Goal: Task Accomplishment & Management: Manage account settings

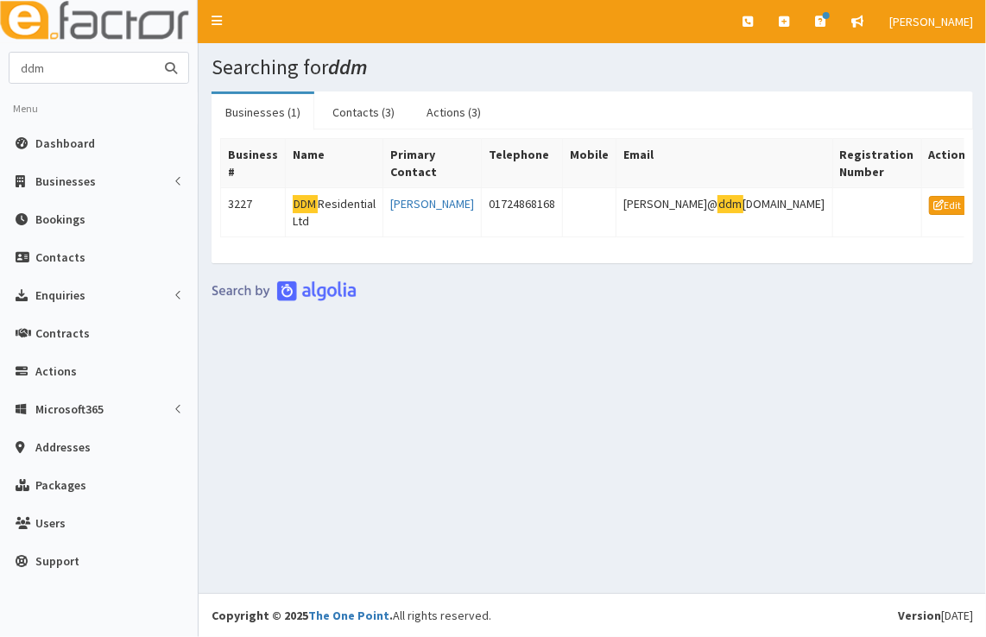
drag, startPoint x: 58, startPoint y: 66, endPoint x: -3, endPoint y: 69, distance: 61.4
click at [0, 69] on html "E Toggle navigation Quick Create Create Business Create Booking" at bounding box center [493, 318] width 986 height 637
type input "mo"
click at [154, 53] on button "submit" at bounding box center [171, 68] width 35 height 30
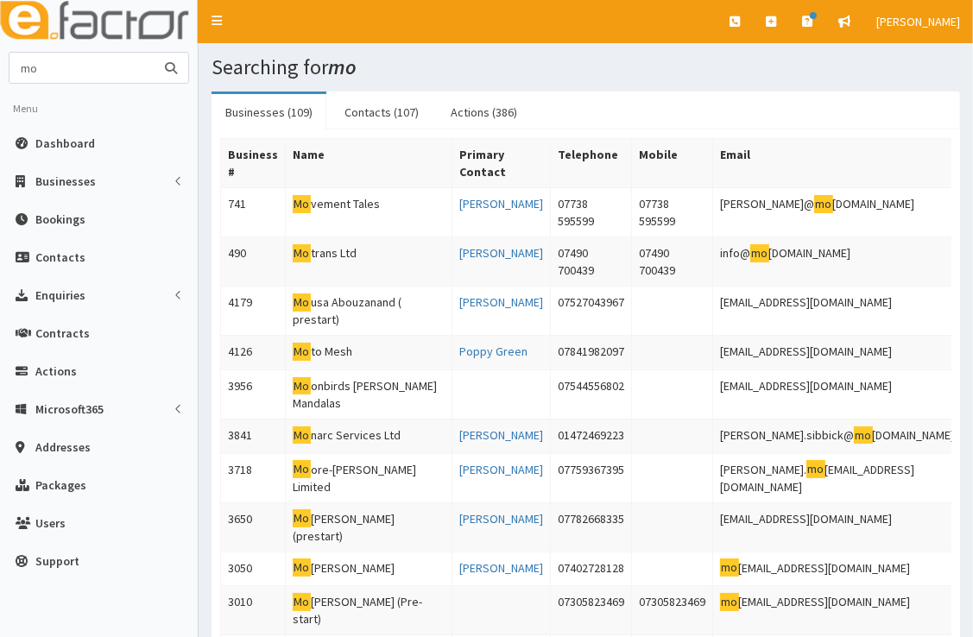
click at [72, 72] on input "mo" at bounding box center [81, 68] width 145 height 30
type input "mohammed"
click at [154, 53] on button "submit" at bounding box center [171, 68] width 35 height 30
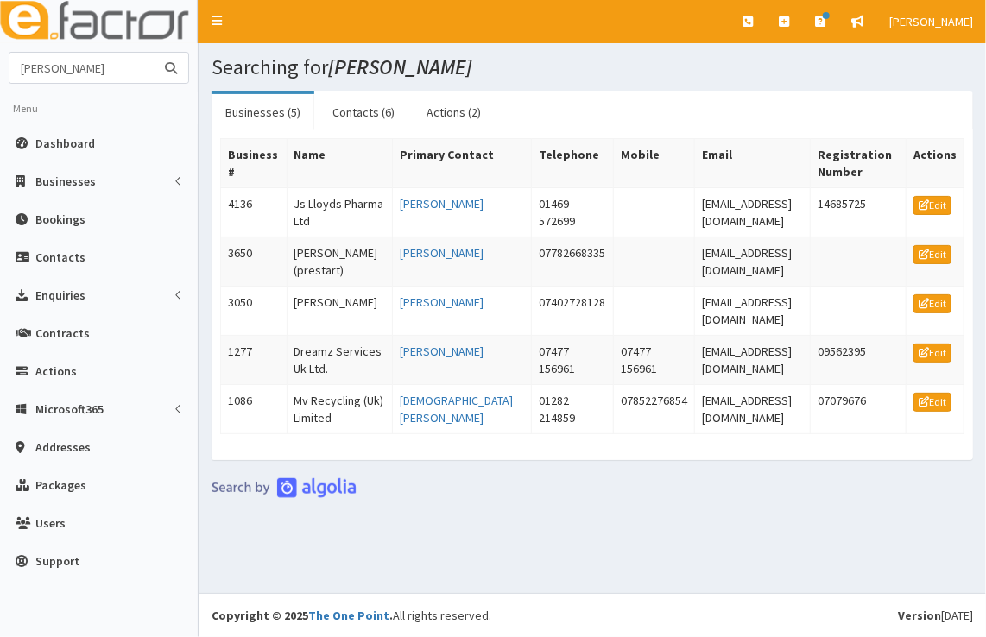
drag, startPoint x: 110, startPoint y: 71, endPoint x: 3, endPoint y: 71, distance: 107.0
click at [3, 71] on section "mohammed Menu Dashboard Businesses Businesses Sectors" at bounding box center [99, 320] width 198 height 537
type input "strata"
click at [154, 53] on button "submit" at bounding box center [171, 68] width 35 height 30
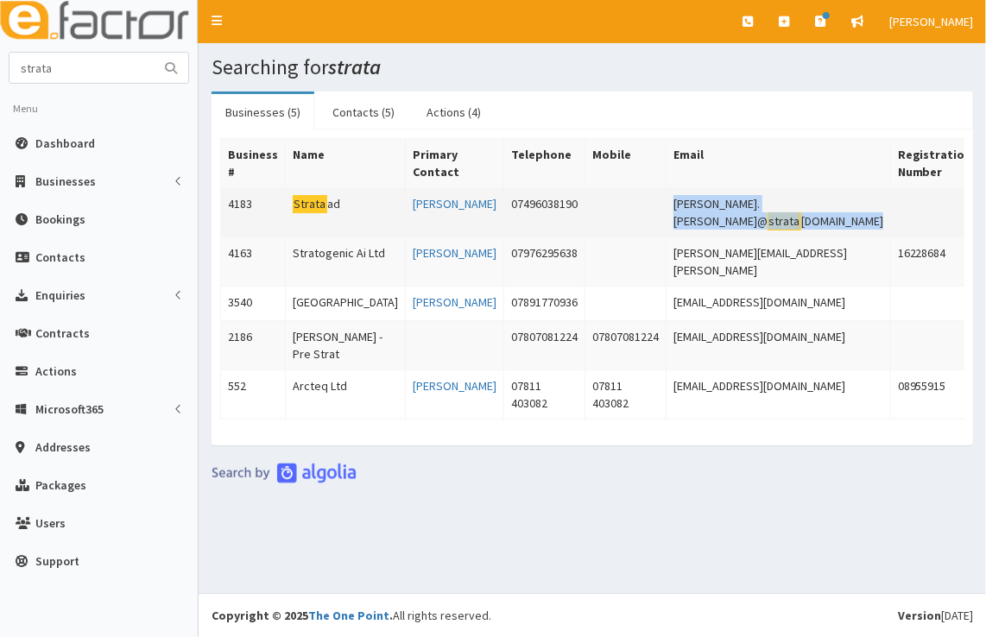
drag, startPoint x: 815, startPoint y: 211, endPoint x: 637, endPoint y: 212, distance: 177.8
click at [637, 212] on tr "4183 Strata ad [PERSON_NAME] 07496038190 [PERSON_NAME].[PERSON_NAME]@ strata [D…" at bounding box center [629, 212] width 817 height 49
copy tr "[PERSON_NAME].[PERSON_NAME]@ strata [DOMAIN_NAME]"
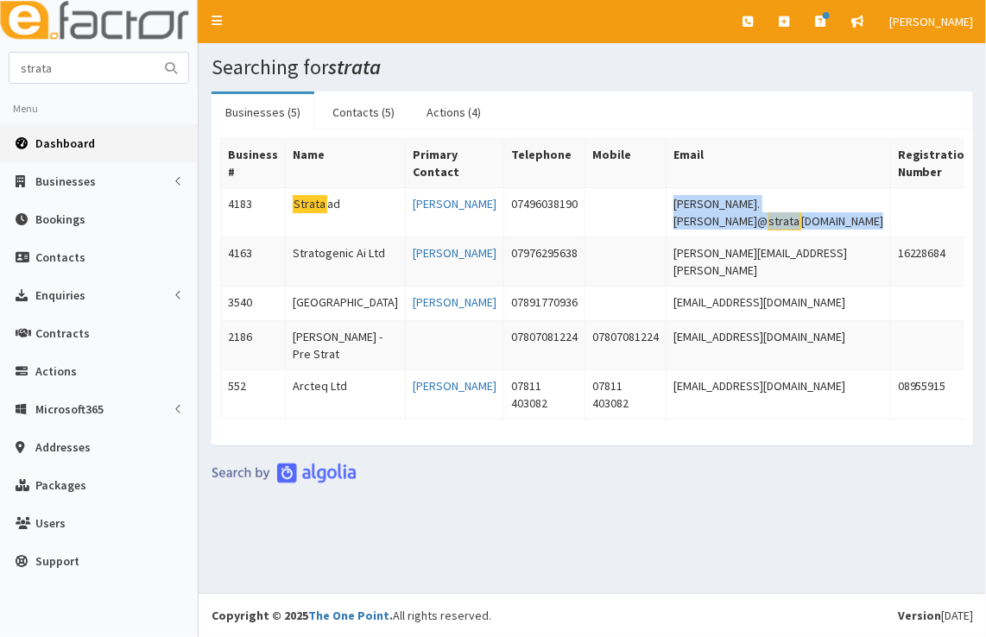
click at [97, 140] on link "Dashboard" at bounding box center [99, 143] width 198 height 38
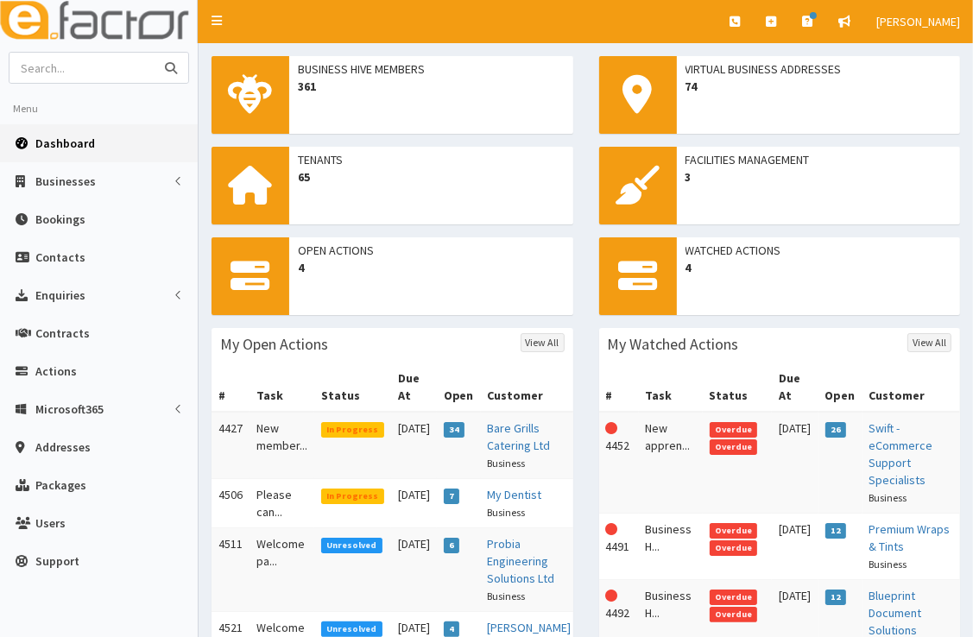
click at [115, 73] on input "text" at bounding box center [81, 68] width 145 height 30
type input "clarkes executive travel"
click at [154, 53] on button "submit" at bounding box center [171, 68] width 35 height 30
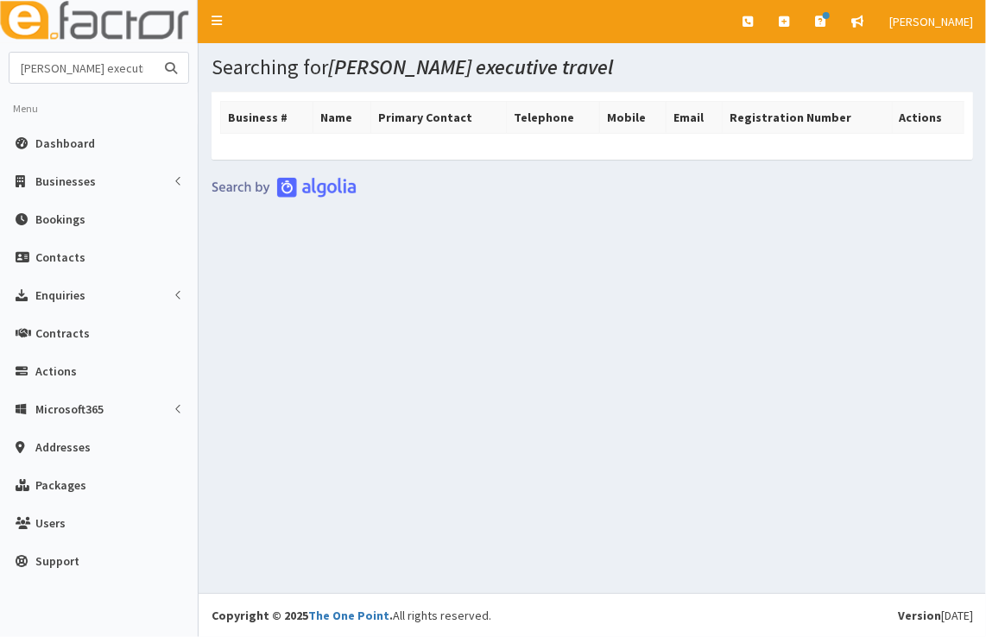
drag, startPoint x: 0, startPoint y: 0, endPoint x: 13, endPoint y: 80, distance: 81.3
click at [13, 80] on input "[PERSON_NAME] executive travel" at bounding box center [81, 68] width 145 height 30
type input "executive travel"
click at [154, 53] on button "submit" at bounding box center [171, 68] width 35 height 30
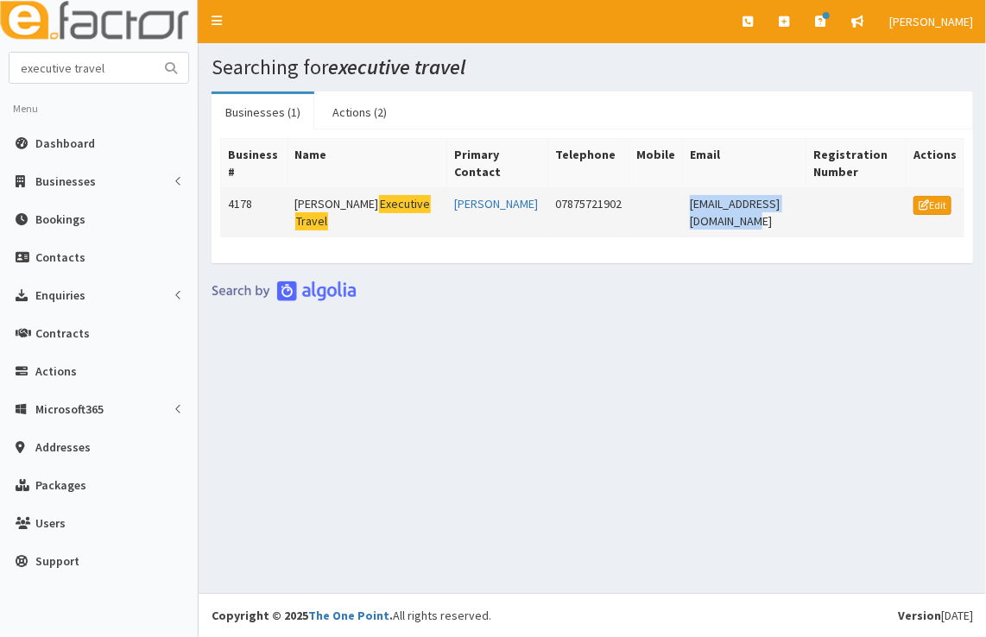
drag, startPoint x: 787, startPoint y: 205, endPoint x: 626, endPoint y: 215, distance: 161.7
click at [626, 215] on tr "4178 [PERSON_NAME] Executive Travel [PERSON_NAME] 07875721902 [EMAIL_ADDRESS][D…" at bounding box center [592, 212] width 743 height 49
copy tr "[EMAIL_ADDRESS][DOMAIN_NAME]"
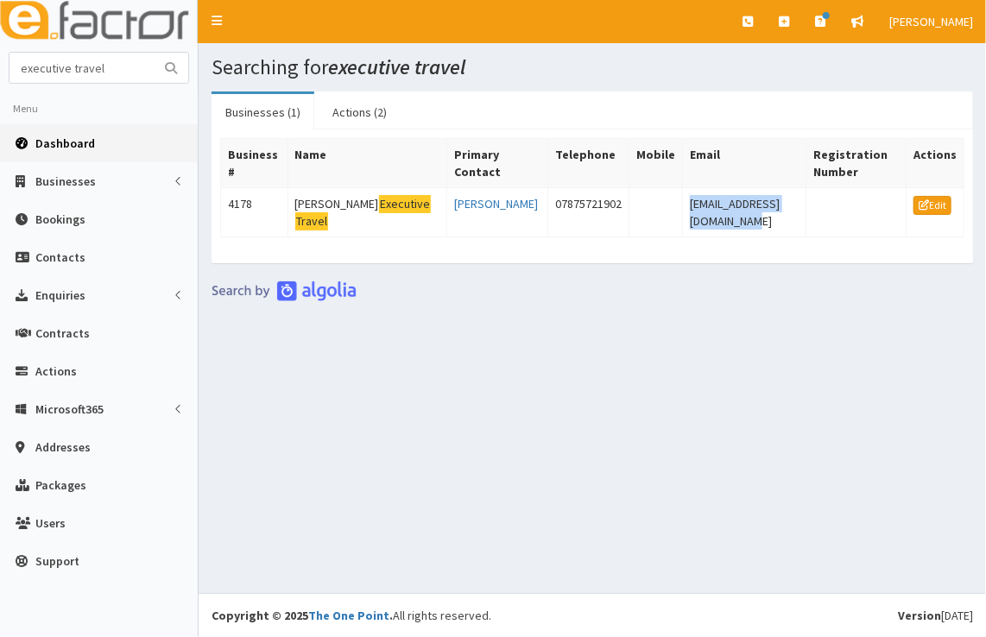
click at [132, 152] on link "Dashboard" at bounding box center [99, 143] width 198 height 38
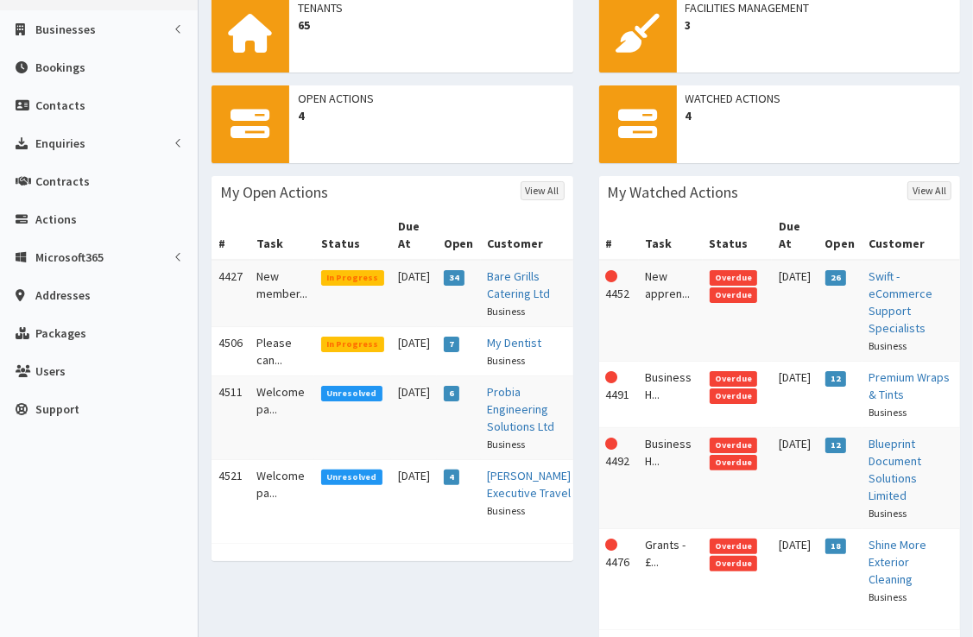
scroll to position [150, 0]
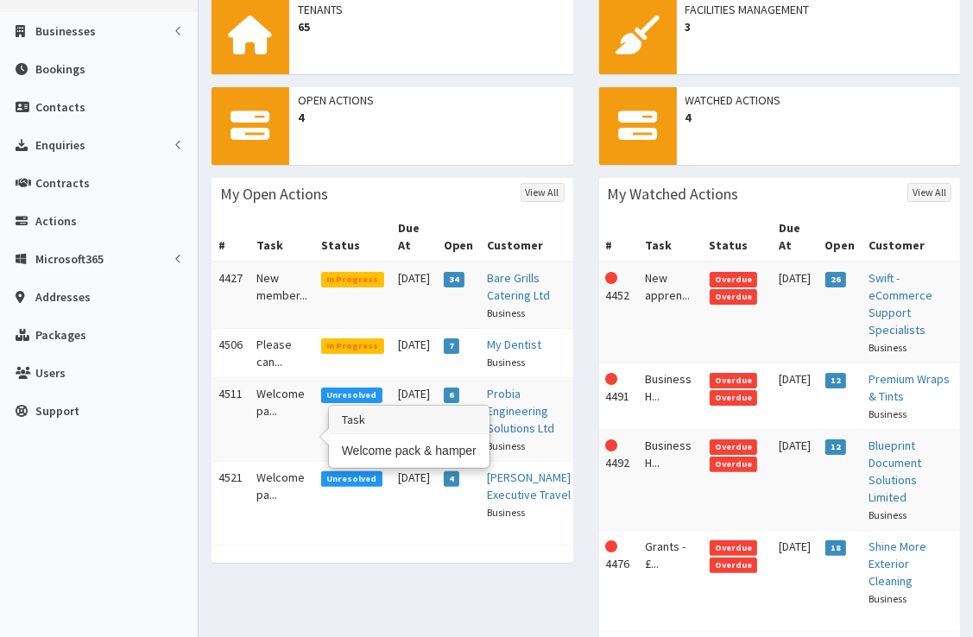
click at [288, 416] on td "Welcome pa..." at bounding box center [281, 420] width 65 height 84
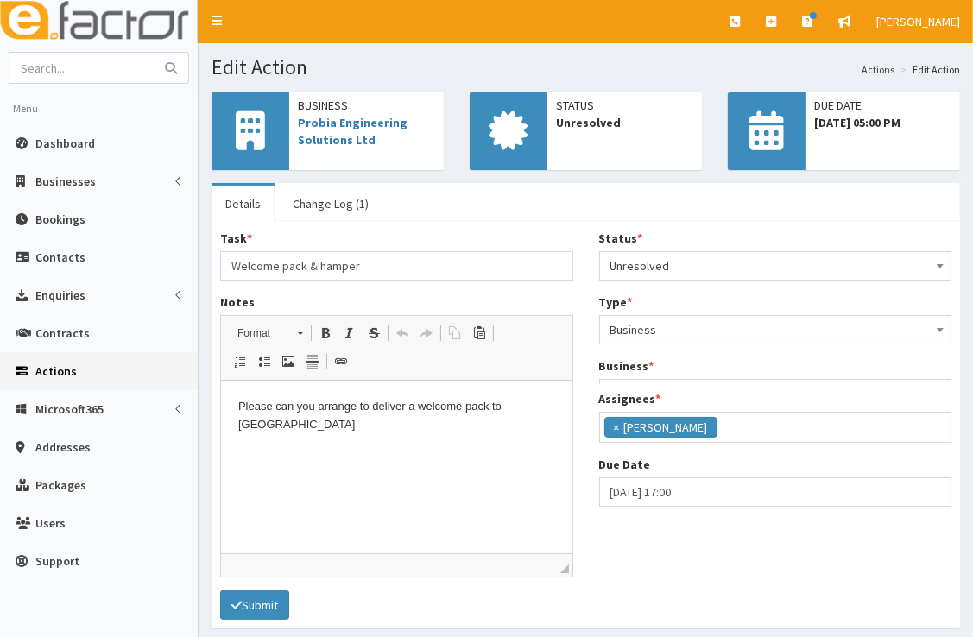
scroll to position [204, 0]
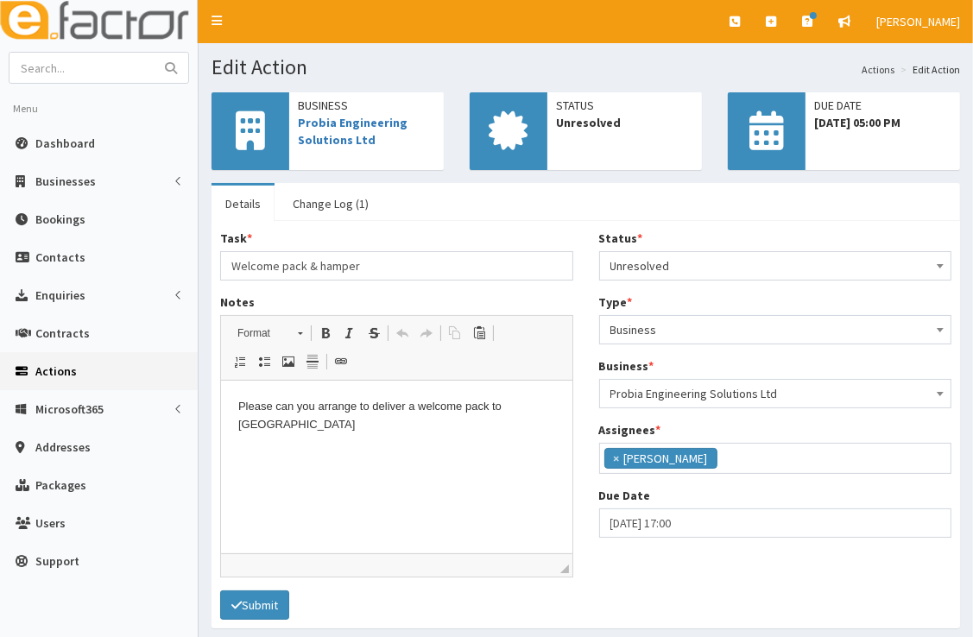
click at [696, 268] on span "Unresolved" at bounding box center [775, 266] width 331 height 24
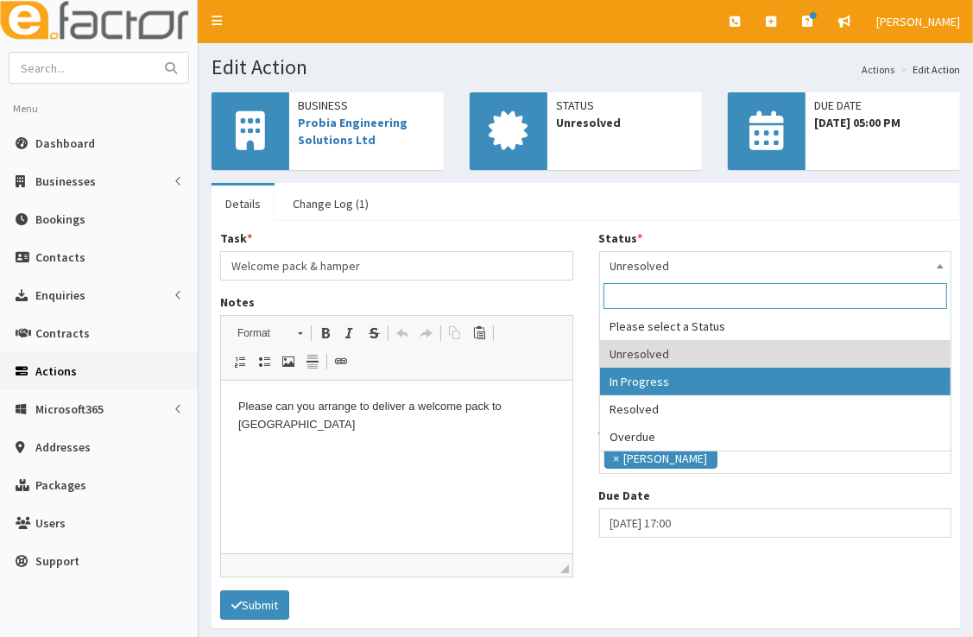
select select "2"
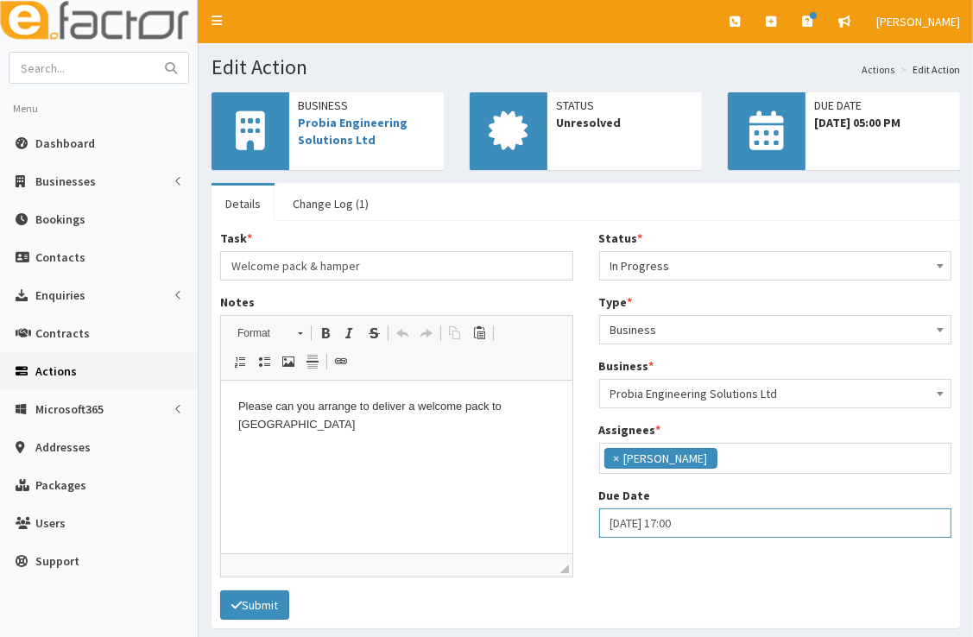
select select "17"
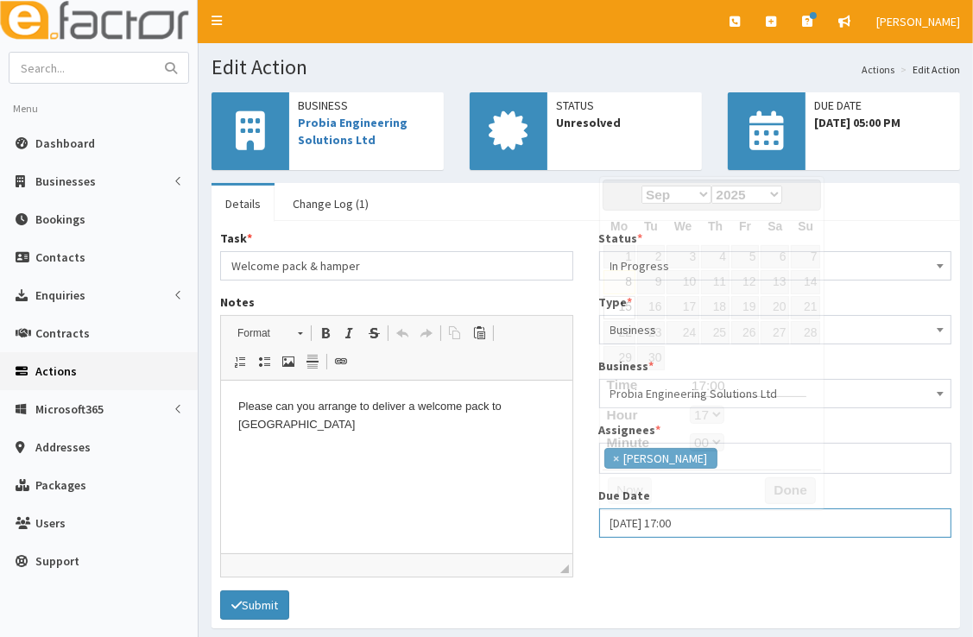
click at [709, 524] on input "15-09-2025 17:00" at bounding box center [775, 522] width 353 height 29
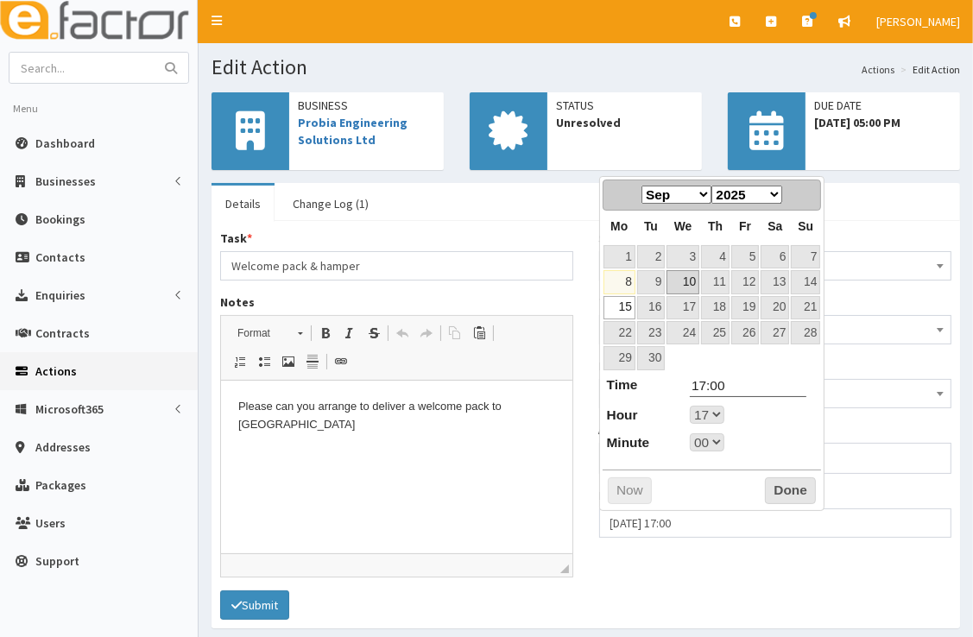
click at [690, 282] on link "10" at bounding box center [682, 281] width 33 height 23
type input "10-09-2025 17:00"
select select "17"
click at [789, 482] on button "Done" at bounding box center [790, 491] width 51 height 28
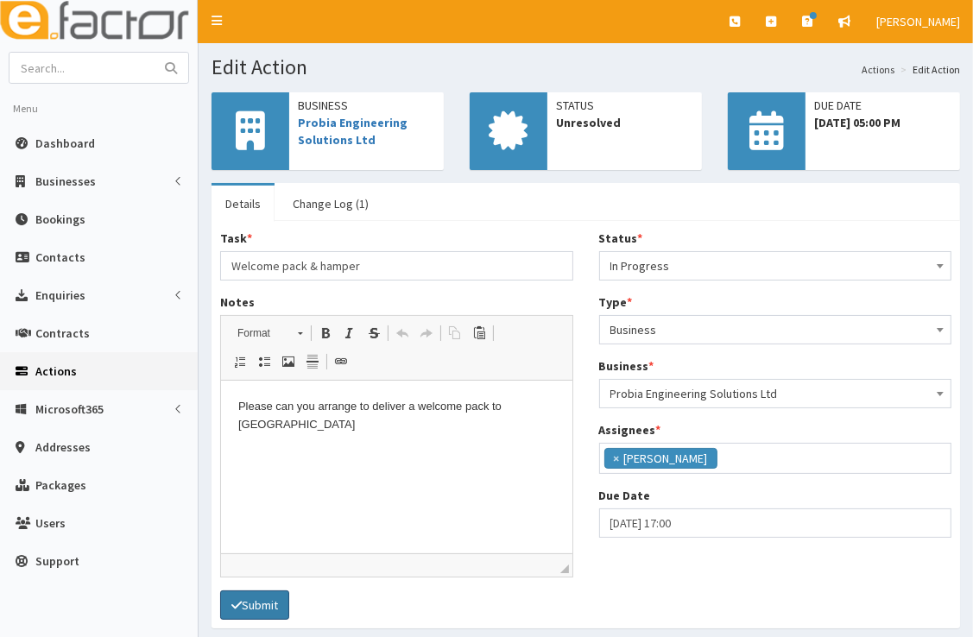
click at [271, 590] on button "Submit" at bounding box center [254, 604] width 69 height 29
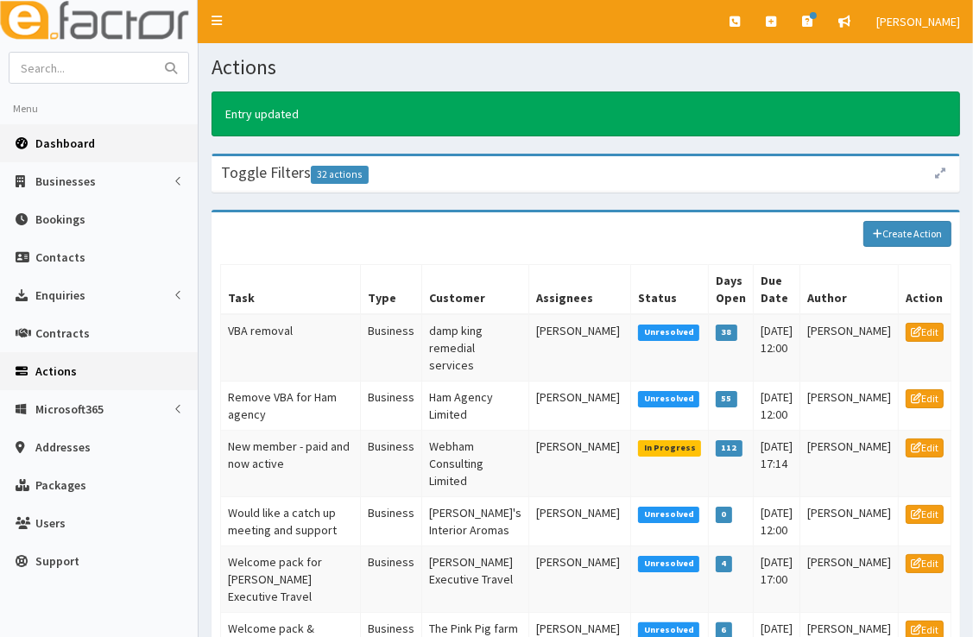
click at [79, 148] on span "Dashboard" at bounding box center [65, 144] width 60 height 16
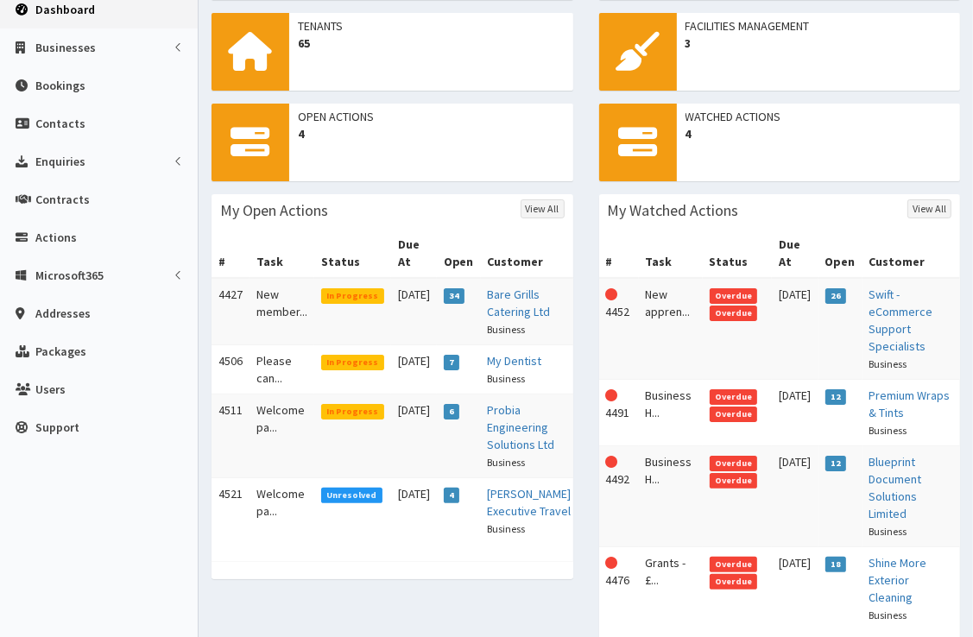
scroll to position [144, 0]
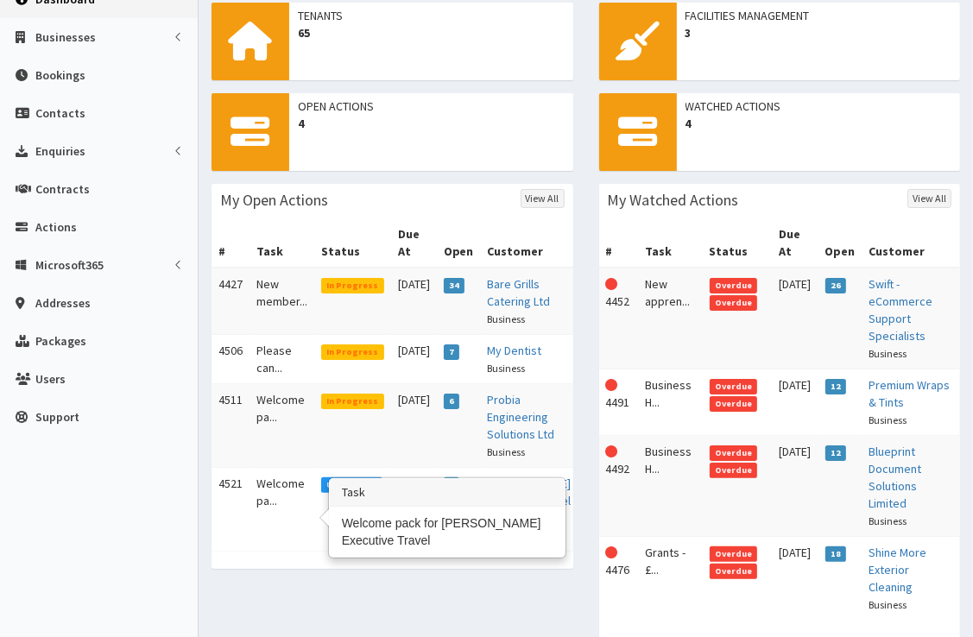
click at [267, 513] on td "Welcome pa..." at bounding box center [281, 501] width 65 height 66
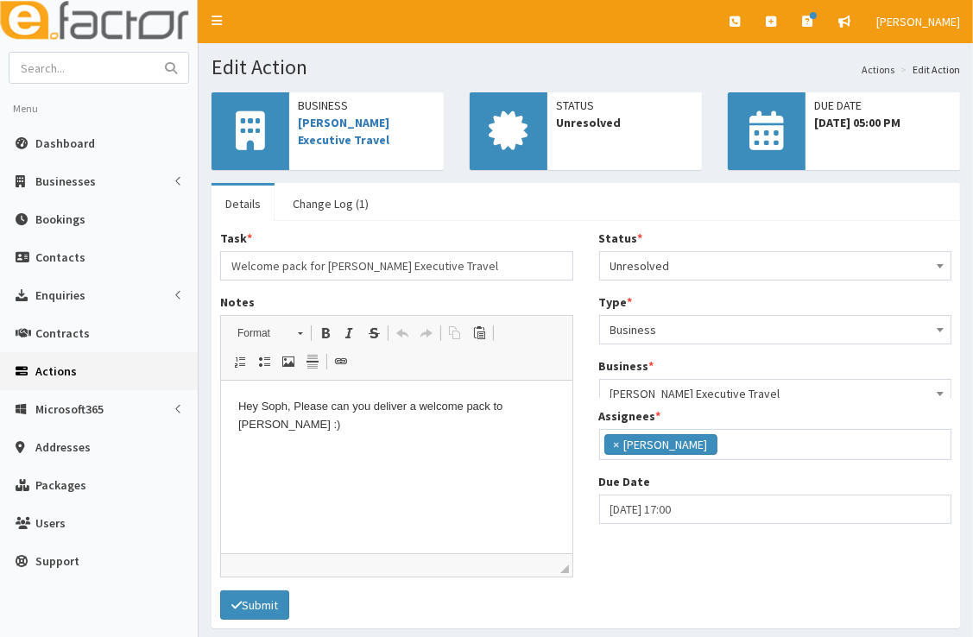
scroll to position [204, 0]
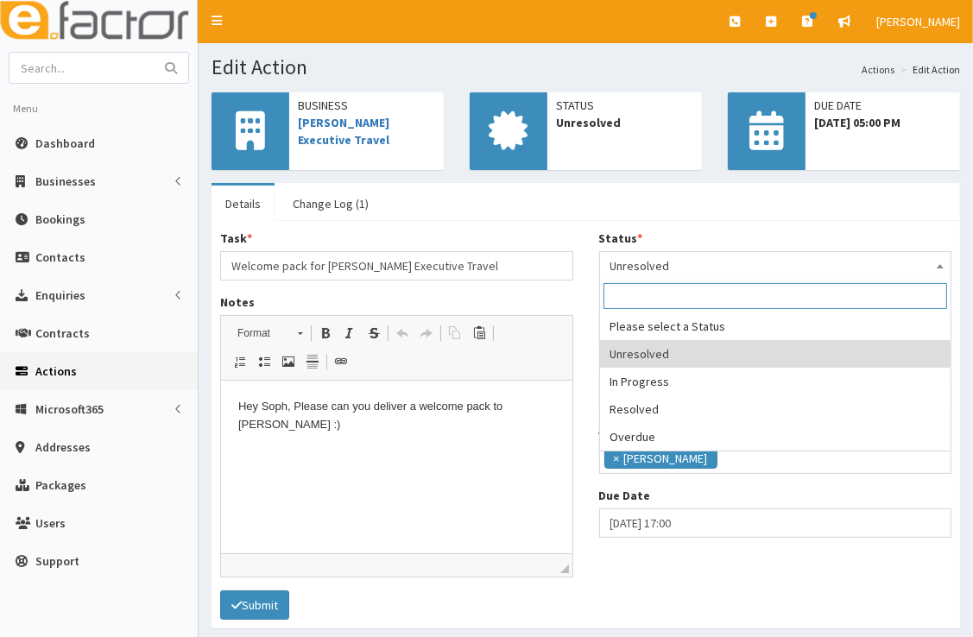
click at [680, 264] on span "Unresolved" at bounding box center [775, 266] width 331 height 24
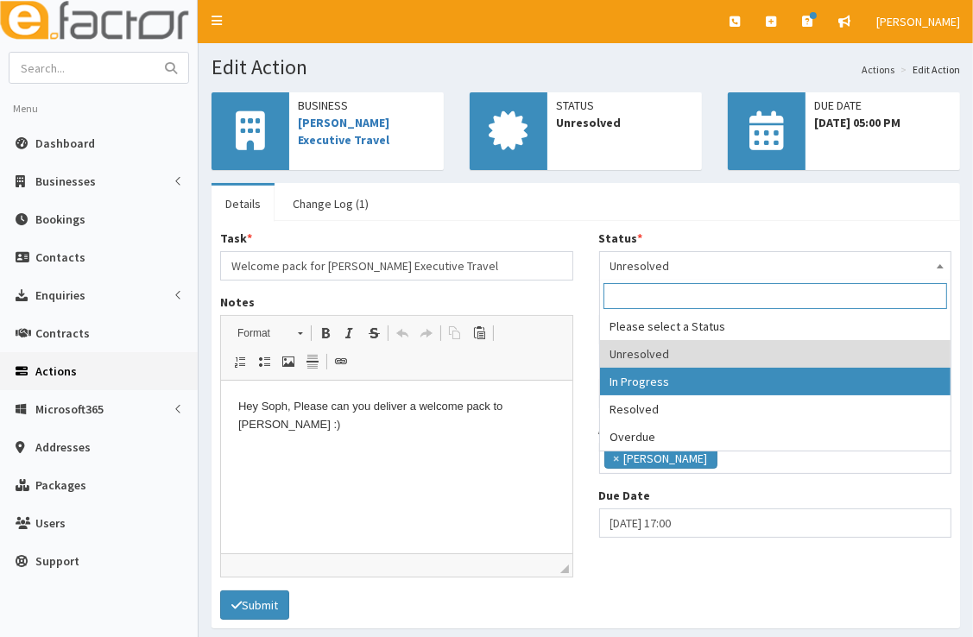
select select "2"
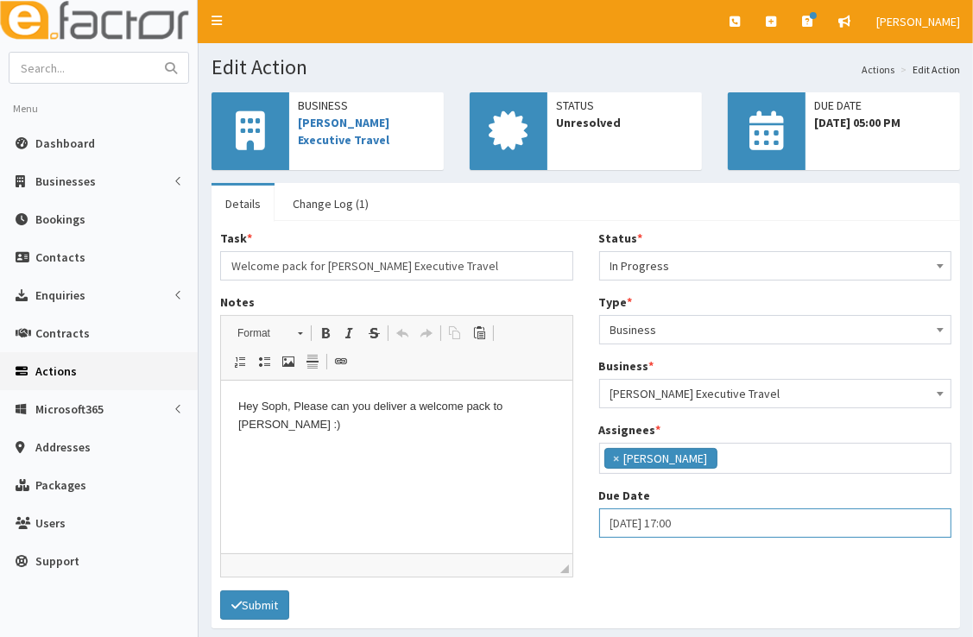
select select "17"
click at [691, 513] on input "18-09-2025 17:00" at bounding box center [775, 522] width 353 height 29
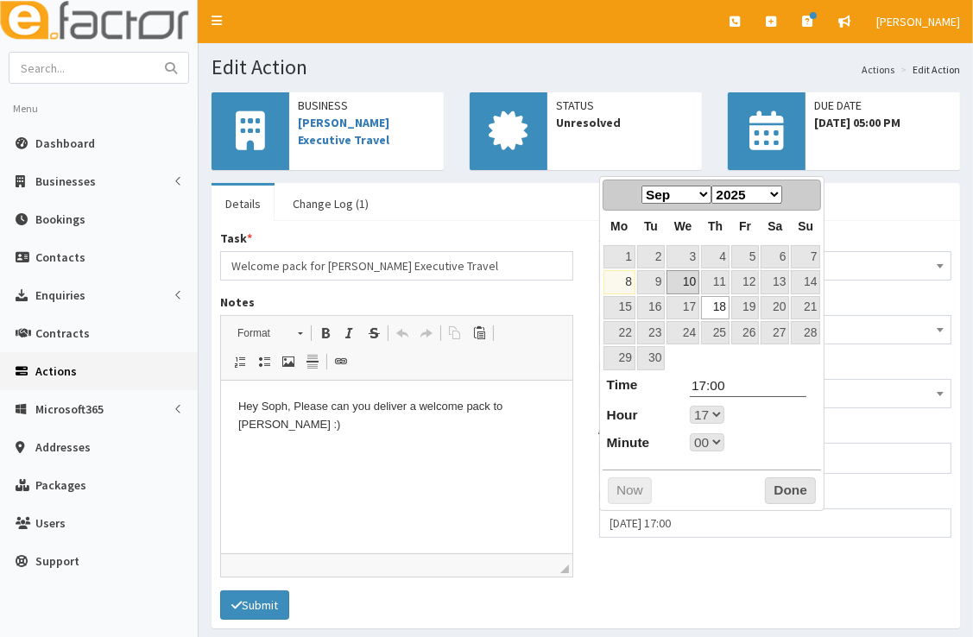
click at [687, 281] on link "10" at bounding box center [682, 281] width 33 height 23
type input "[DATE] 17:00"
select select "17"
click at [772, 484] on button "Done" at bounding box center [790, 491] width 51 height 28
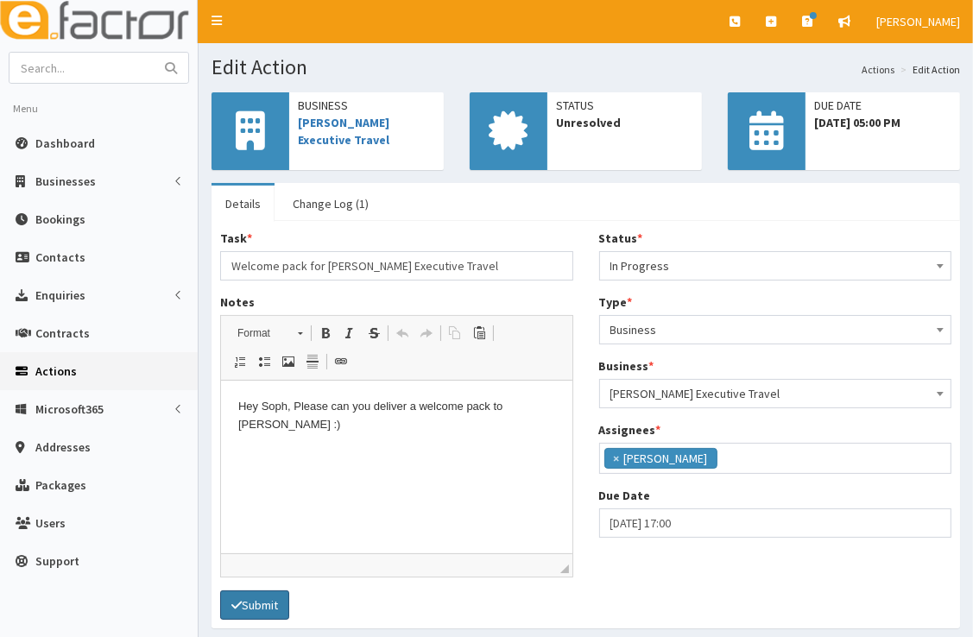
click at [274, 599] on button "Submit" at bounding box center [254, 604] width 69 height 29
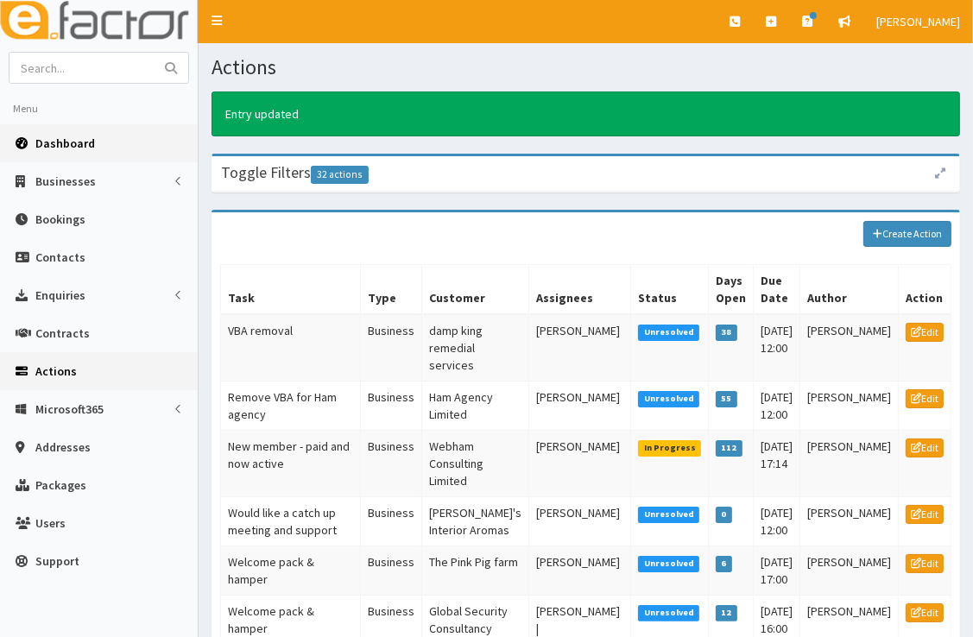
click at [121, 143] on link "Dashboard" at bounding box center [99, 143] width 198 height 38
